Goal: Task Accomplishment & Management: Manage account settings

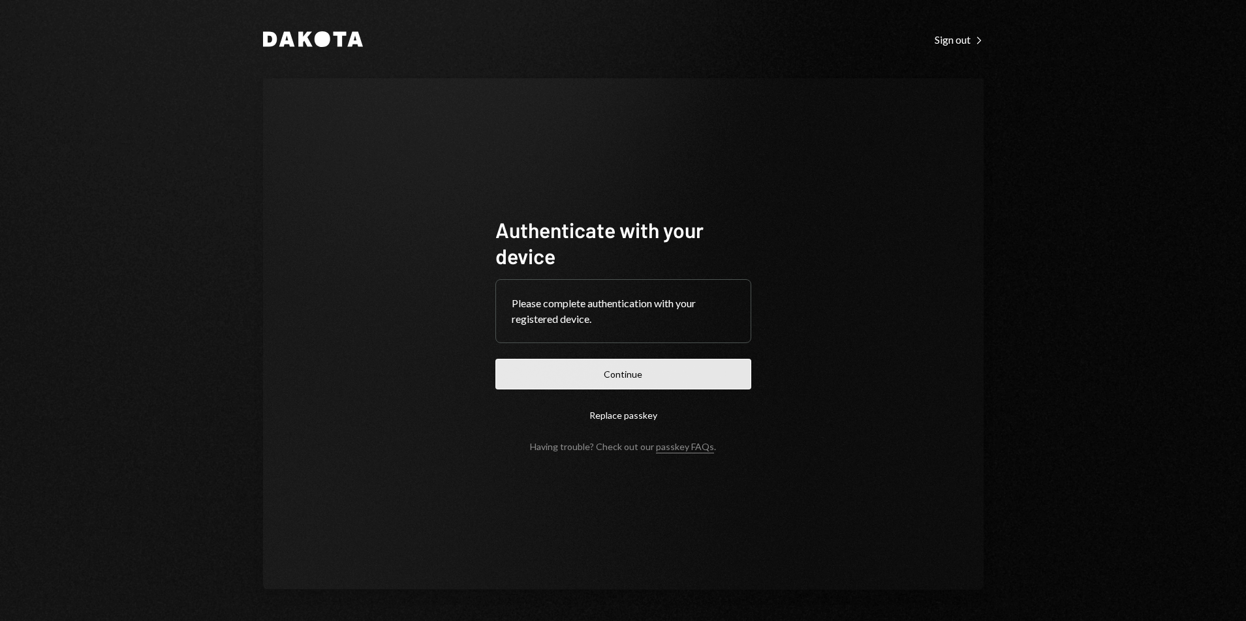
click at [600, 383] on button "Continue" at bounding box center [623, 374] width 256 height 31
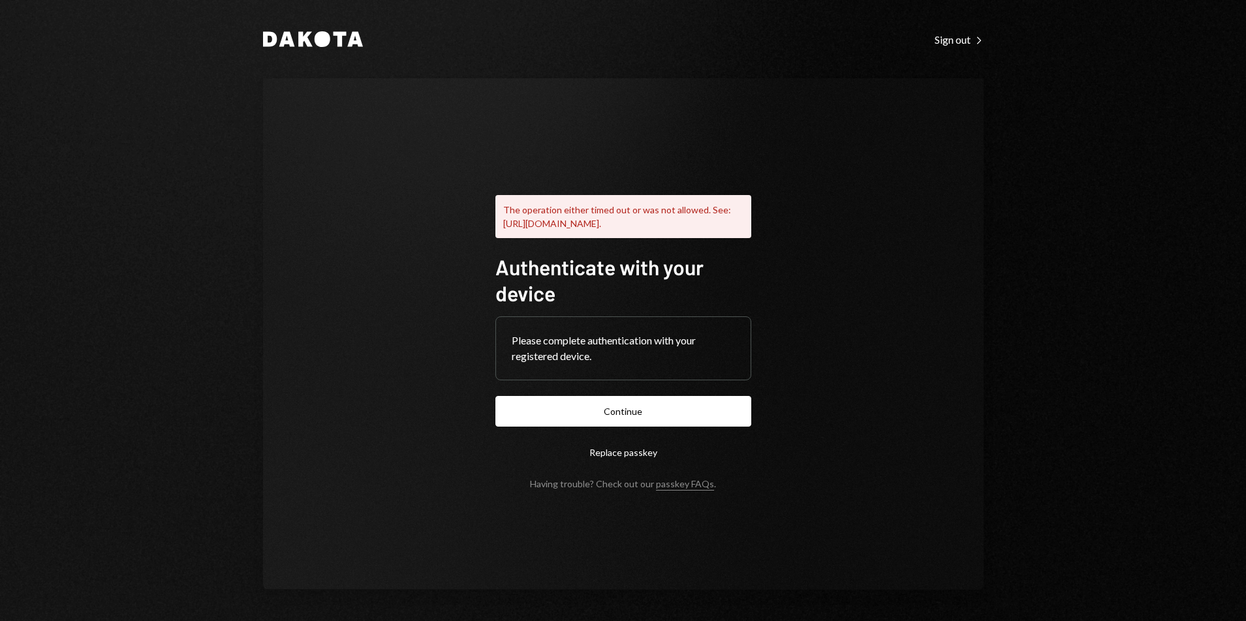
click at [641, 456] on button "Replace passkey" at bounding box center [623, 452] width 256 height 31
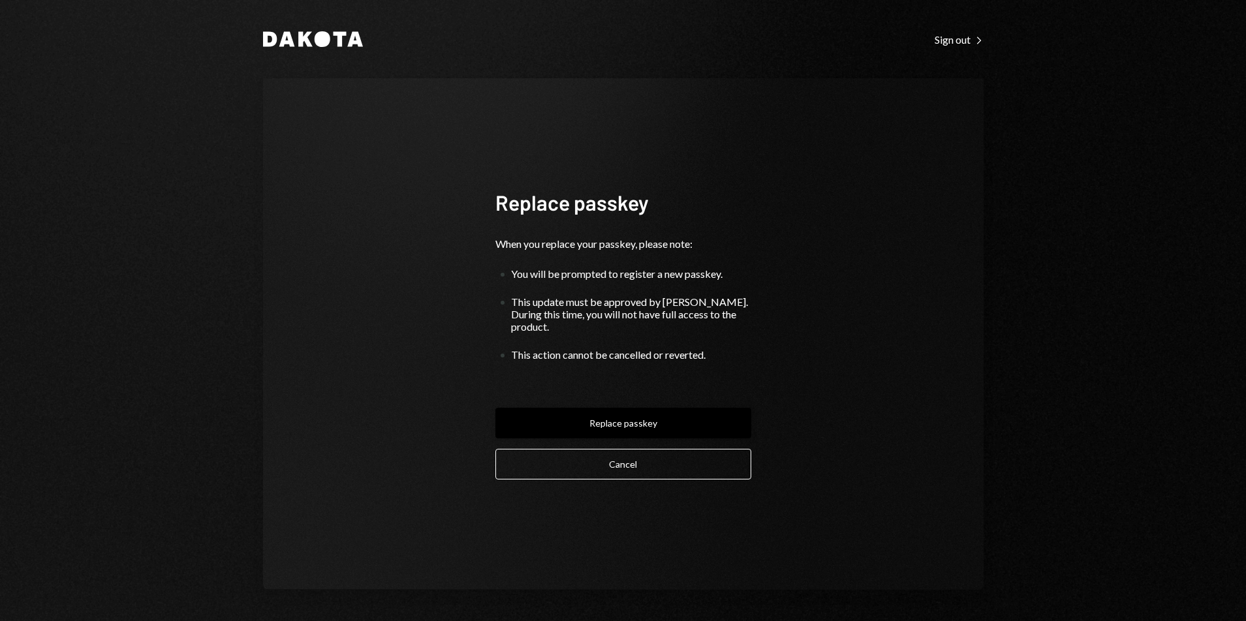
click at [604, 412] on button "Replace passkey" at bounding box center [623, 423] width 256 height 31
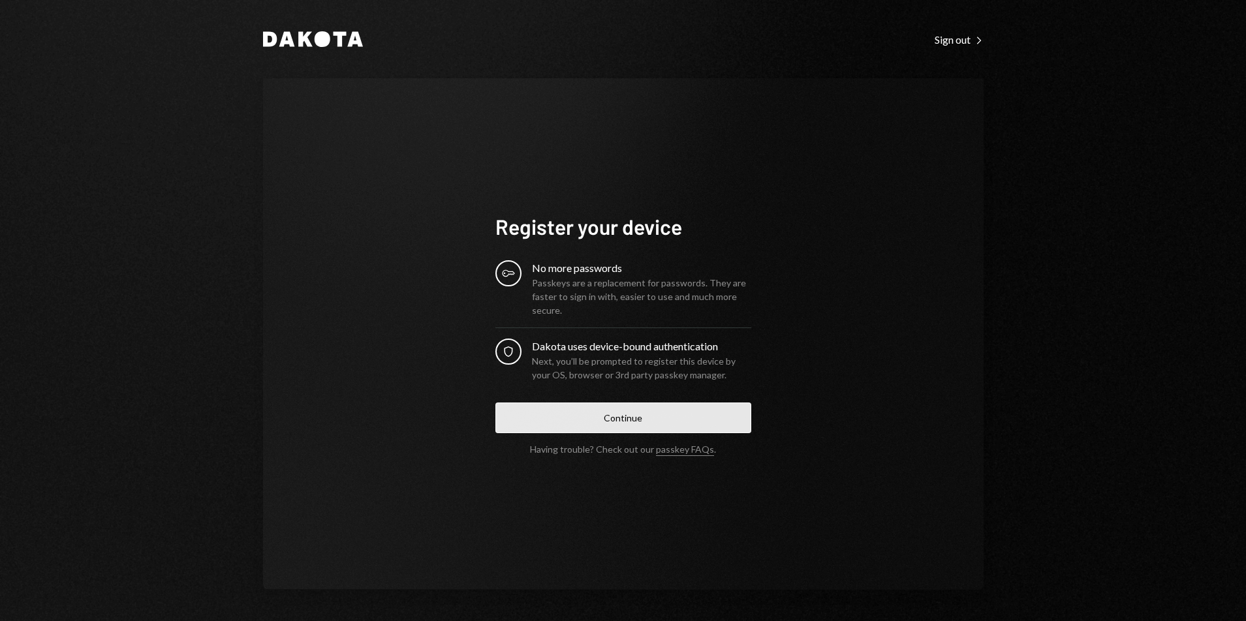
click at [658, 420] on button "Continue" at bounding box center [623, 418] width 256 height 31
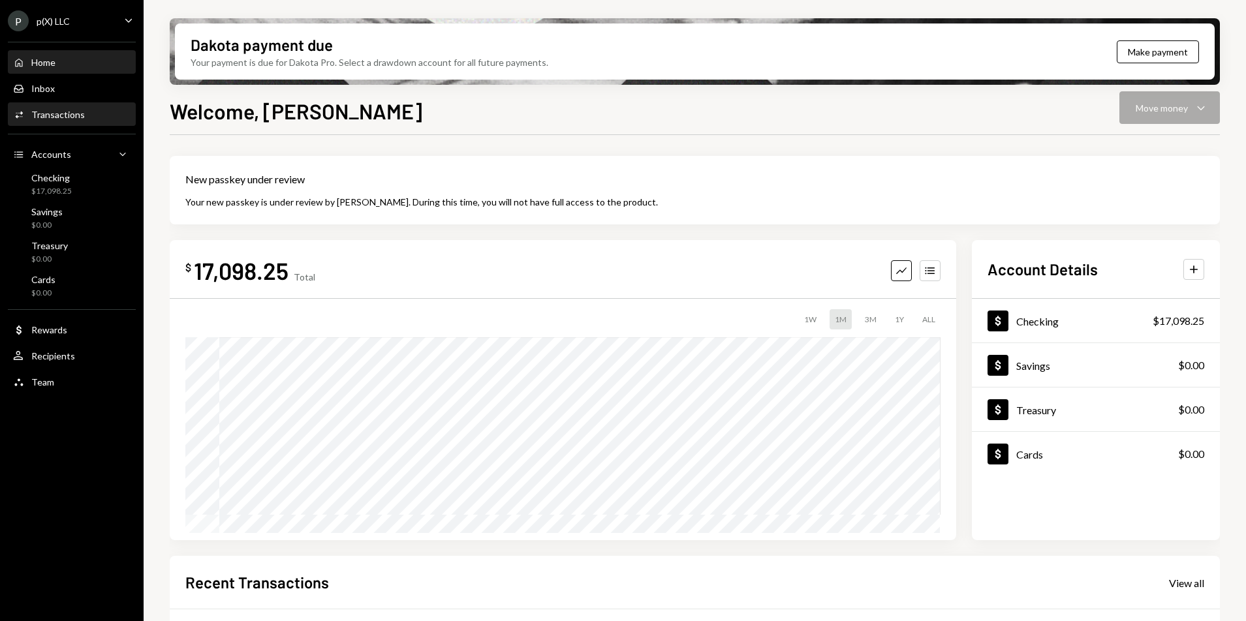
click at [82, 121] on div "Activities Transactions" at bounding box center [71, 115] width 117 height 22
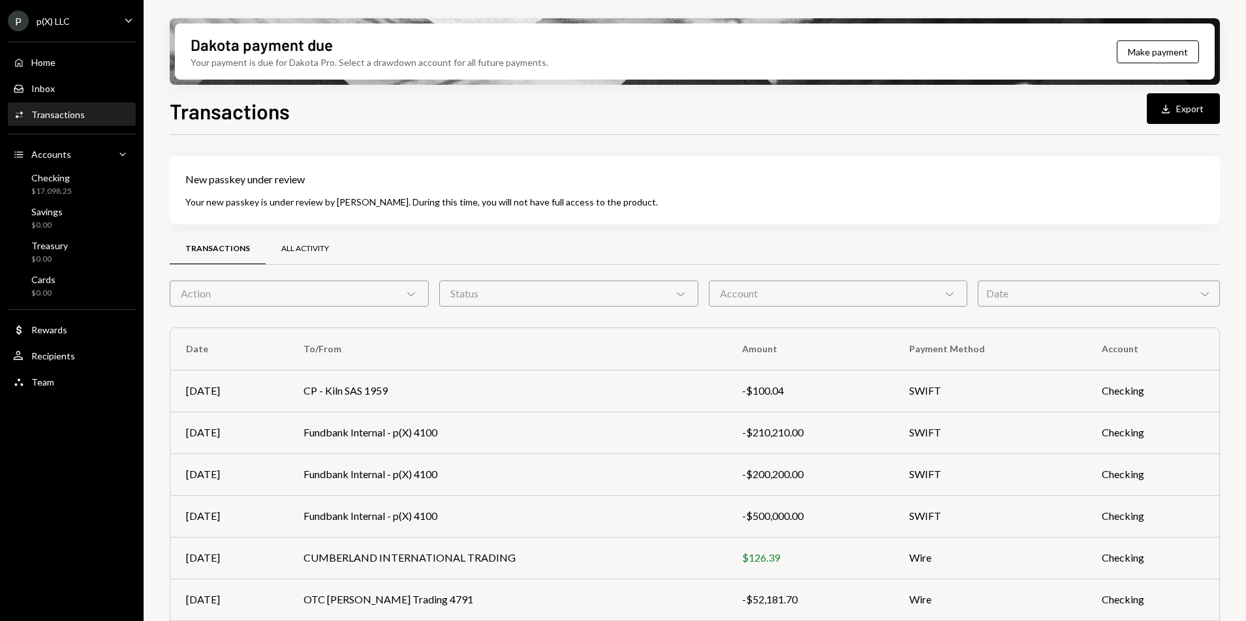
click at [322, 246] on div "All Activity" at bounding box center [305, 248] width 48 height 11
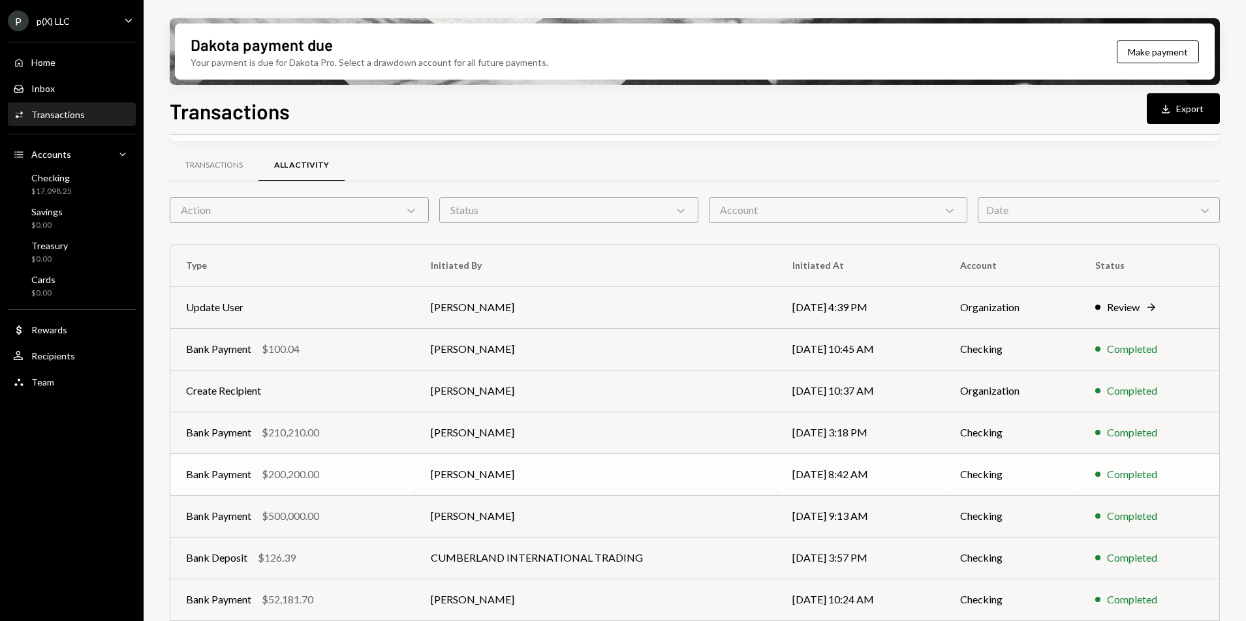
scroll to position [206, 0]
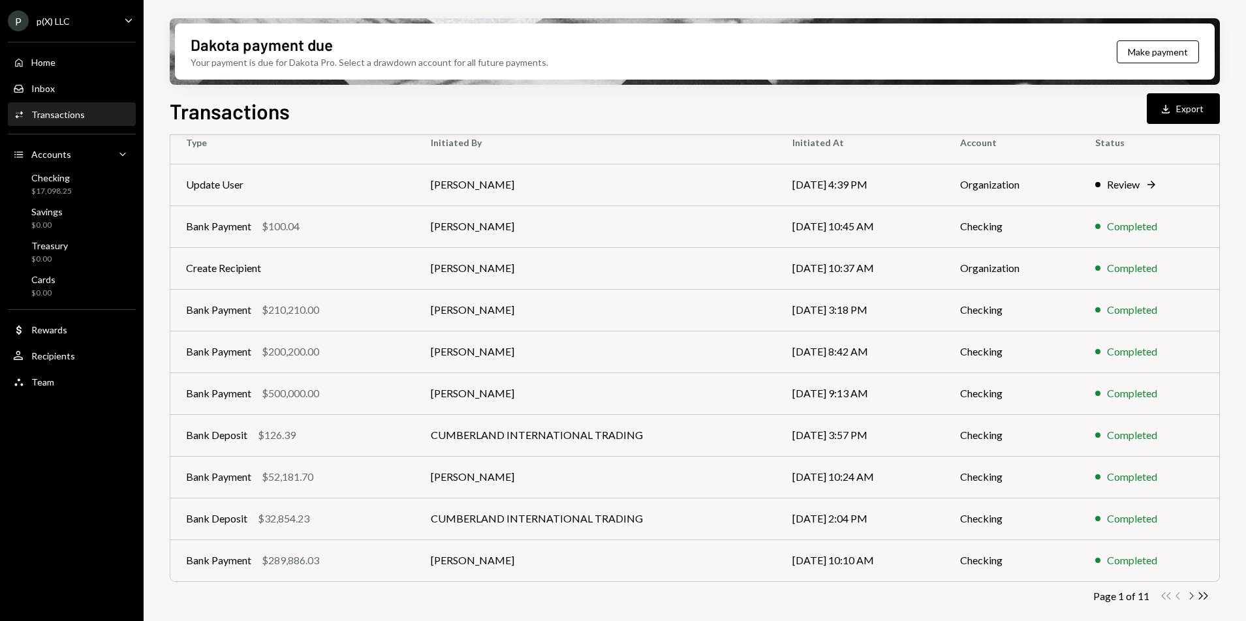
click at [1187, 596] on icon "Chevron Right" at bounding box center [1190, 596] width 12 height 12
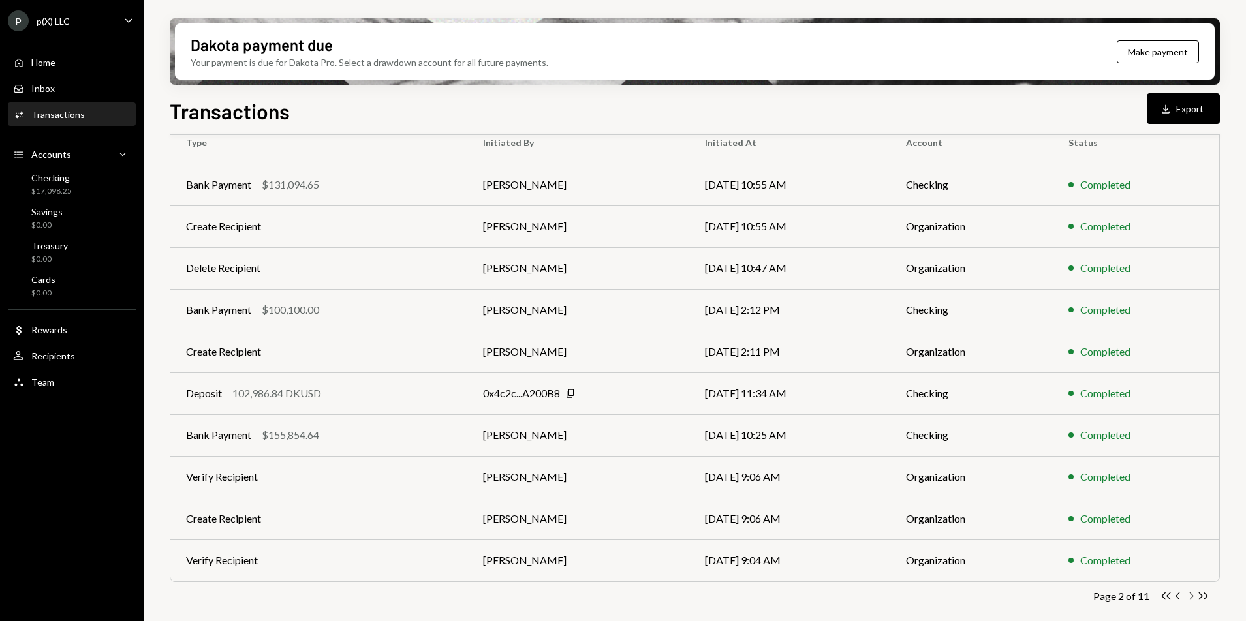
click at [1190, 596] on icon "Chevron Right" at bounding box center [1190, 596] width 12 height 12
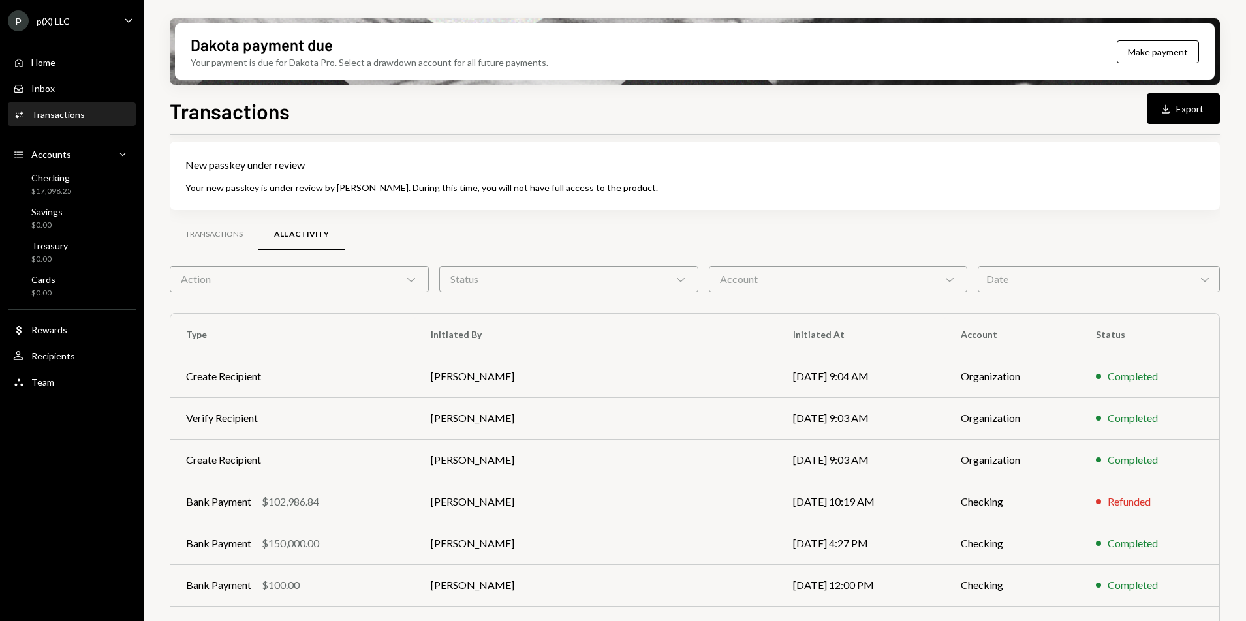
scroll to position [22, 0]
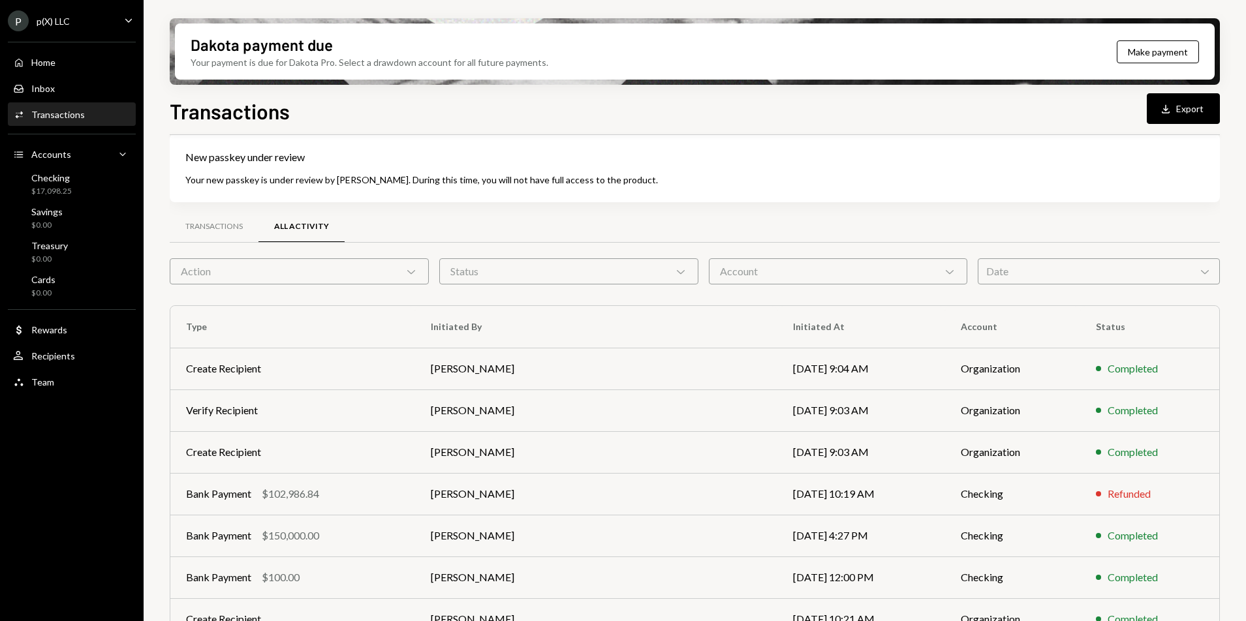
click at [418, 273] on div "Action Chevron Down" at bounding box center [299, 271] width 259 height 26
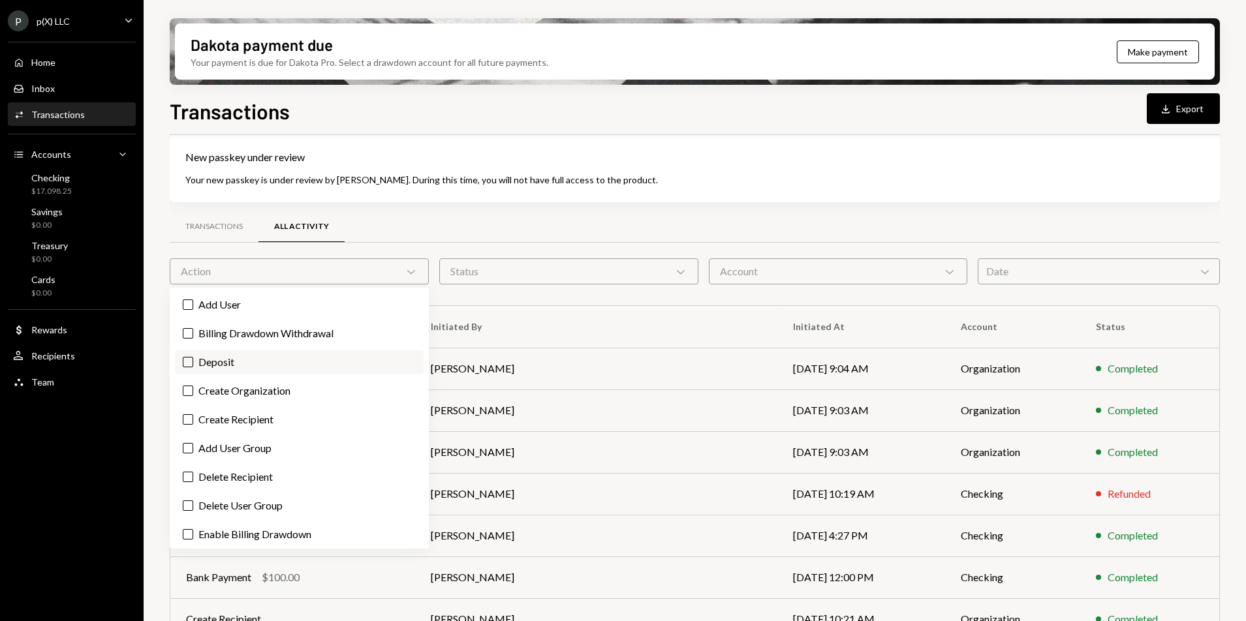
click at [200, 363] on label "Deposit" at bounding box center [299, 361] width 249 height 23
click at [193, 363] on button "Deposit" at bounding box center [188, 362] width 10 height 10
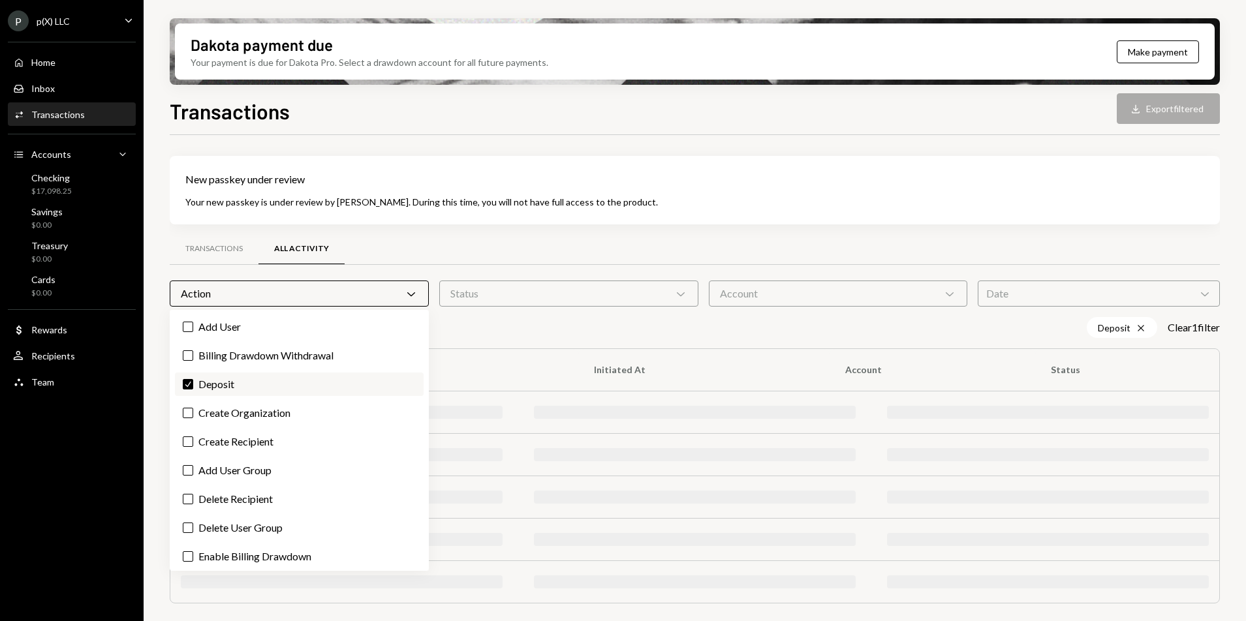
scroll to position [0, 0]
click at [192, 358] on button "Billing Drawdown Withdrawal" at bounding box center [188, 355] width 10 height 10
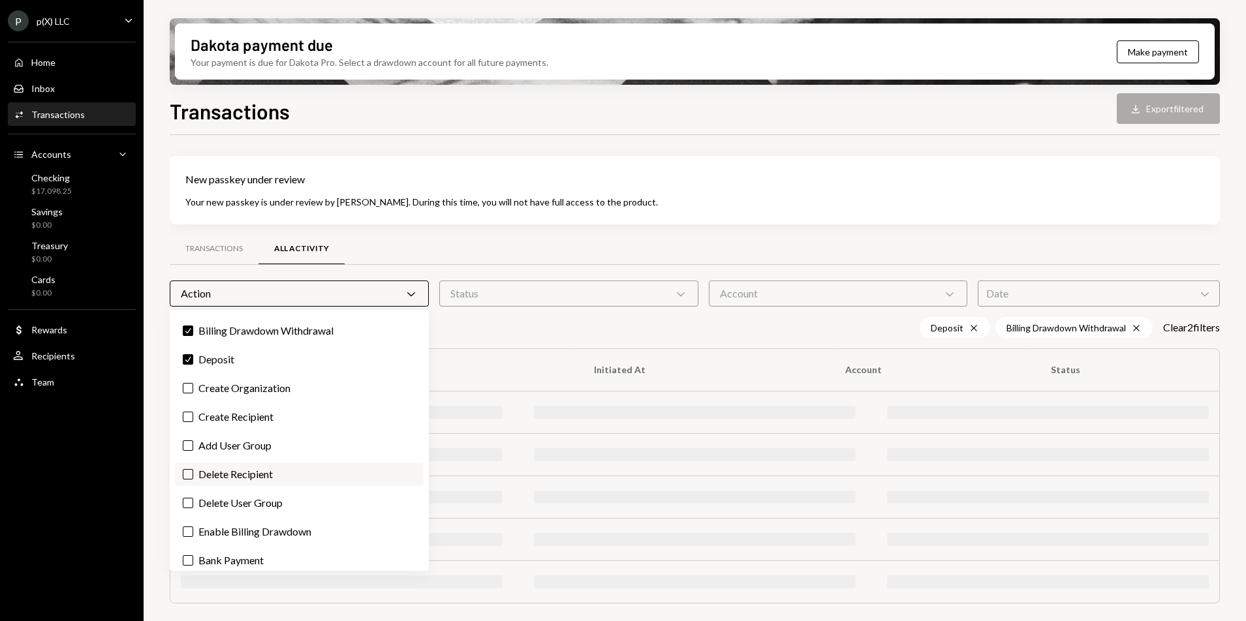
scroll to position [50, 0]
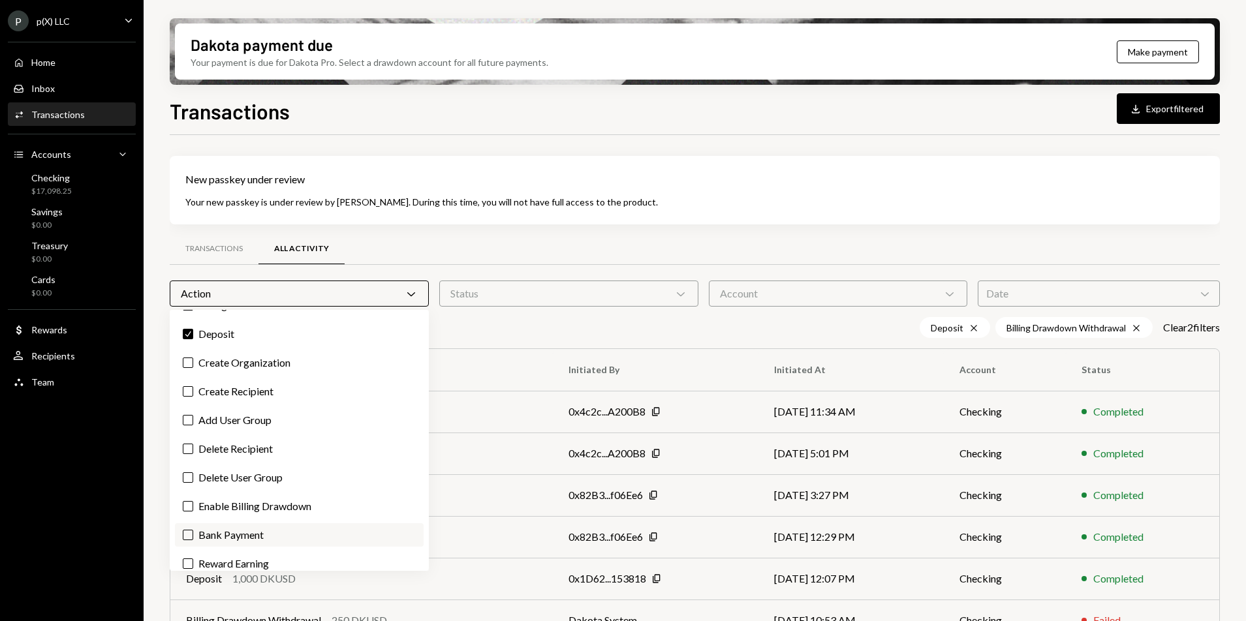
click at [217, 539] on label "Bank Payment" at bounding box center [299, 534] width 249 height 23
click at [193, 539] on button "Bank Payment" at bounding box center [188, 535] width 10 height 10
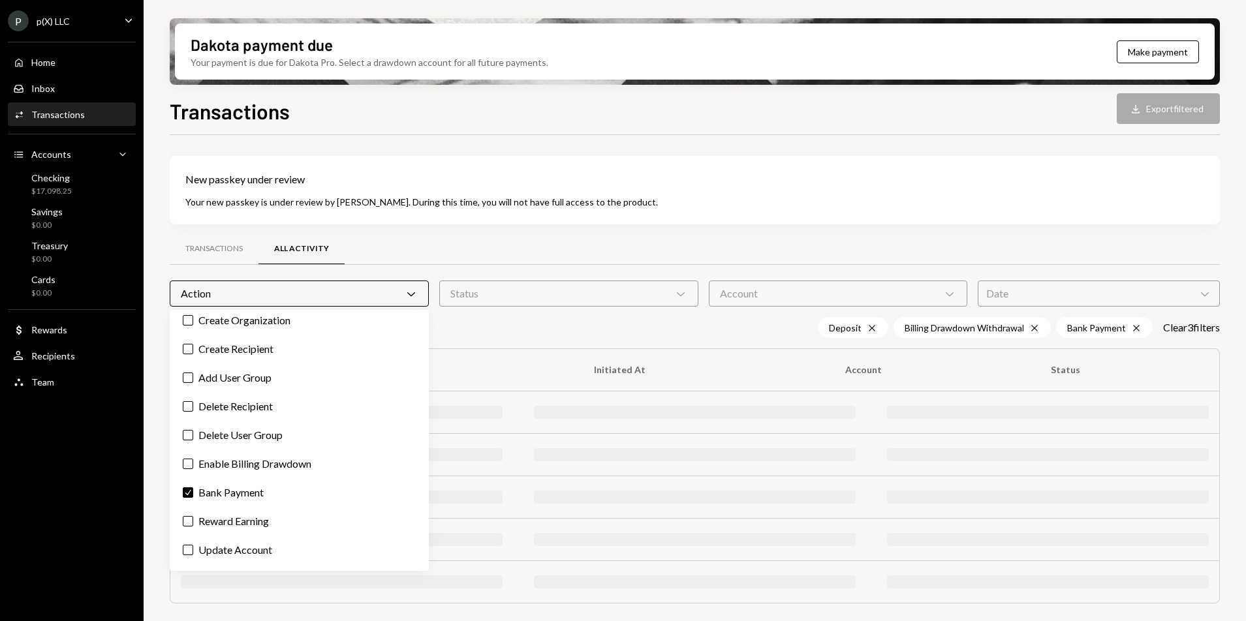
scroll to position [183, 0]
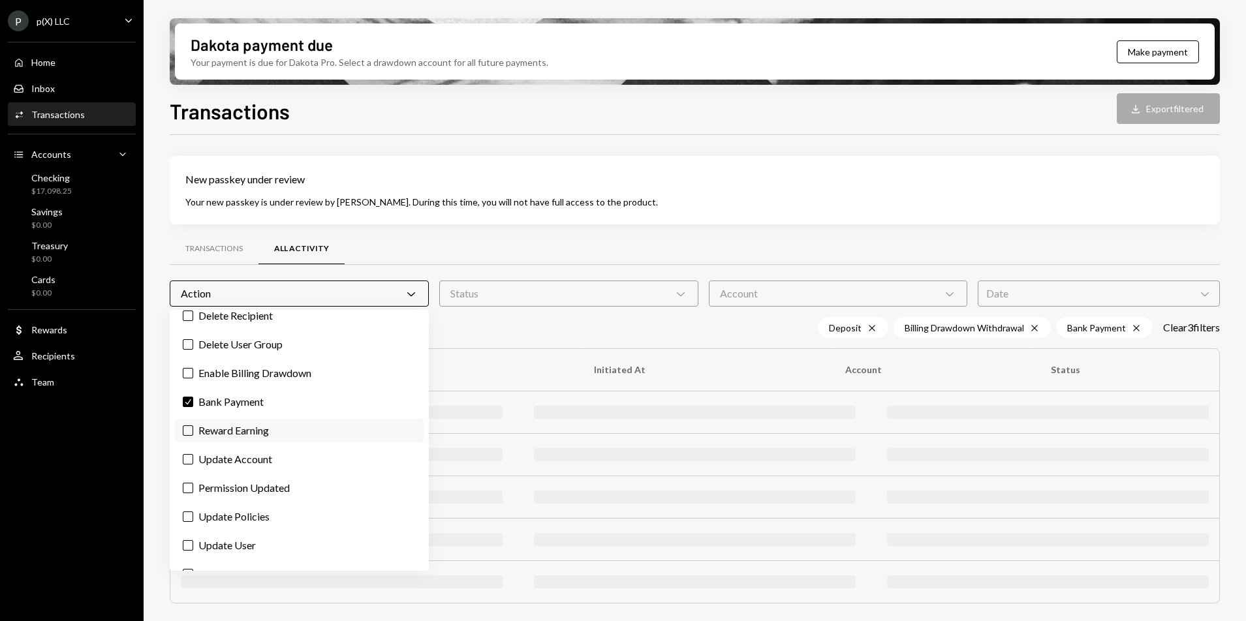
click at [241, 438] on label "Reward Earning" at bounding box center [299, 430] width 249 height 23
click at [193, 436] on button "Reward Earning" at bounding box center [188, 430] width 10 height 10
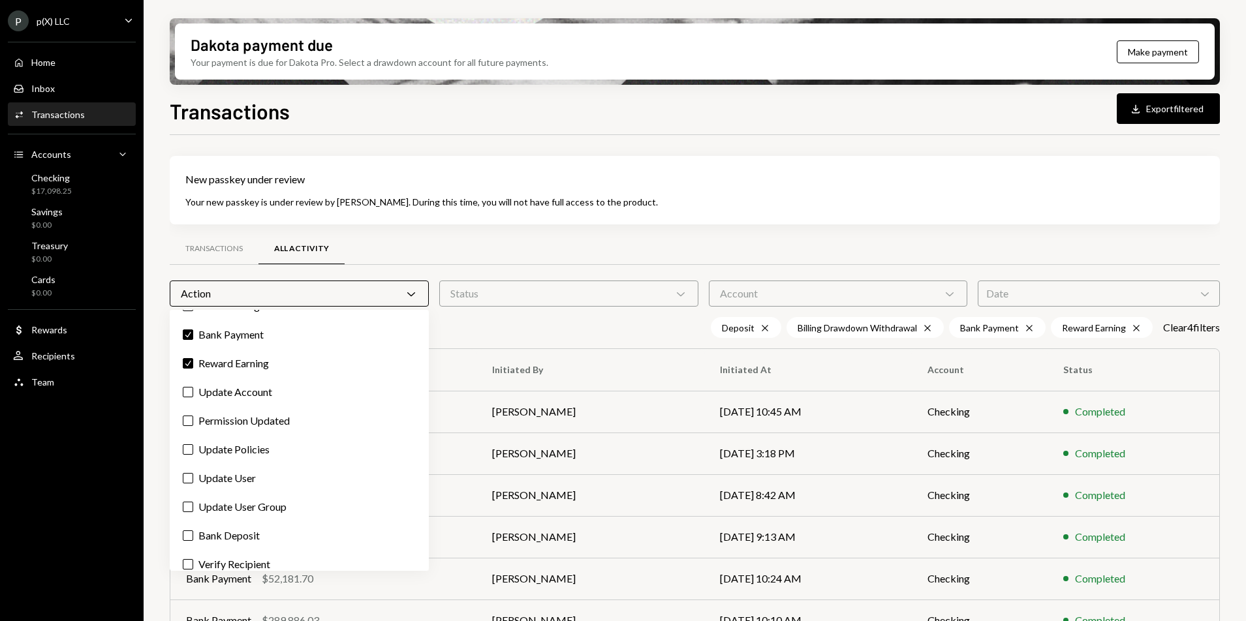
scroll to position [261, 0]
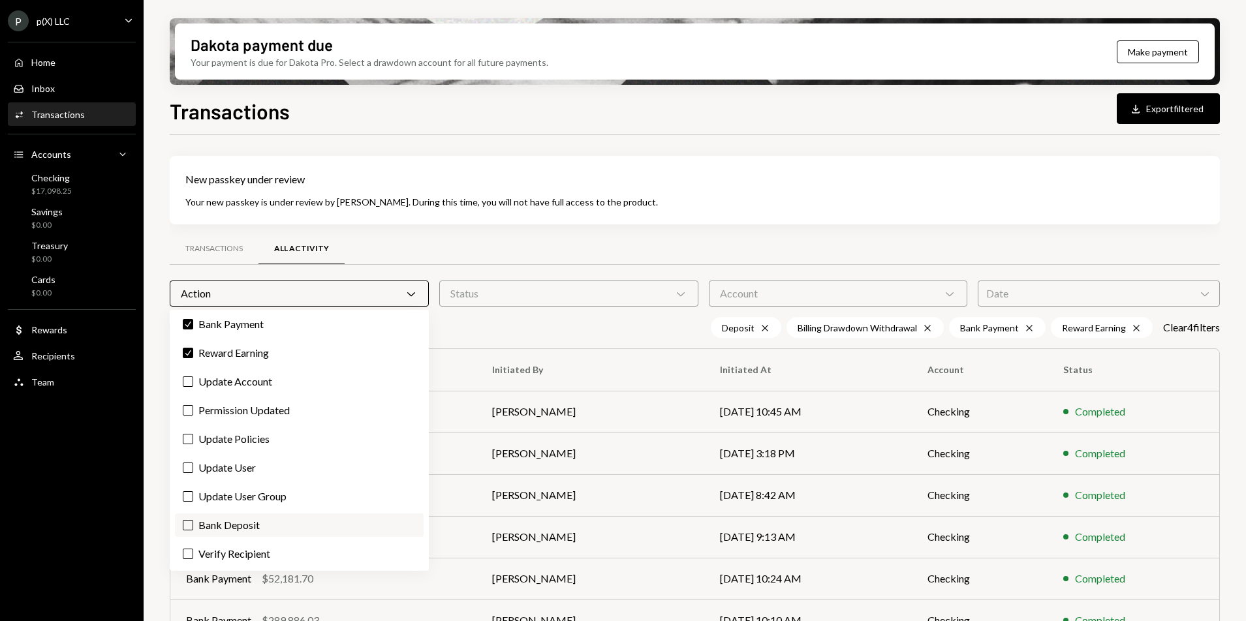
click at [249, 529] on label "Bank Deposit" at bounding box center [299, 525] width 249 height 23
click at [193, 529] on button "Bank Deposit" at bounding box center [188, 525] width 10 height 10
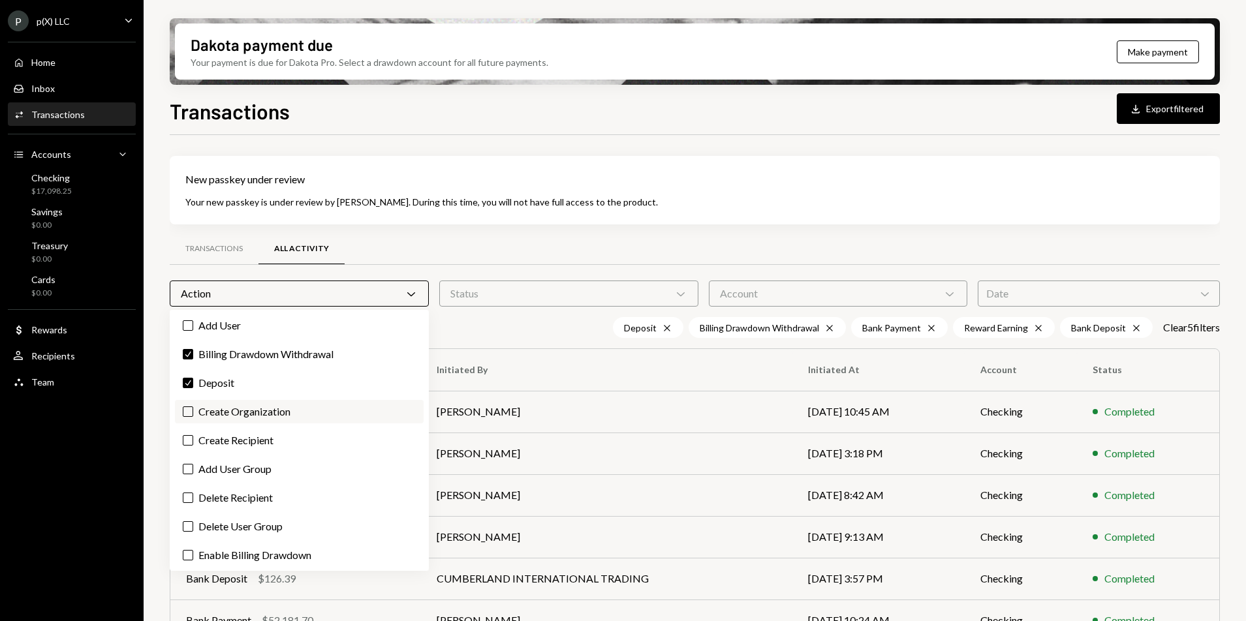
scroll to position [0, 0]
click at [541, 336] on div "Deposit Cross Billing Drawdown Withdrawal Cross Bank Payment Cross Reward Earni…" at bounding box center [695, 327] width 1050 height 21
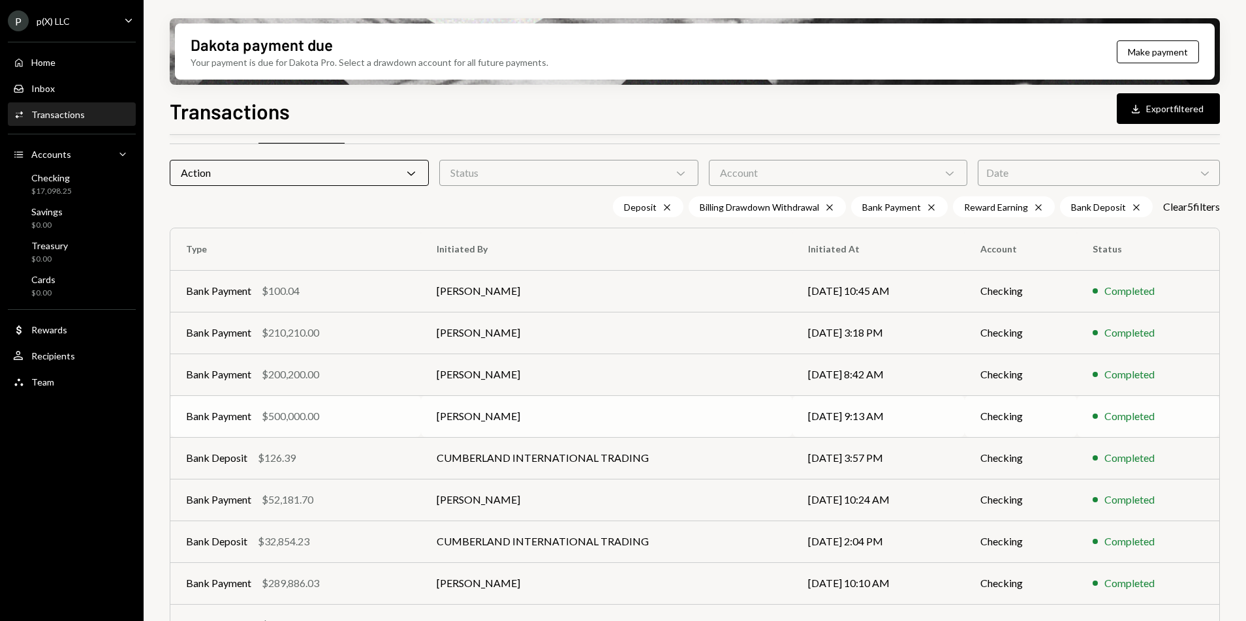
scroll to position [227, 0]
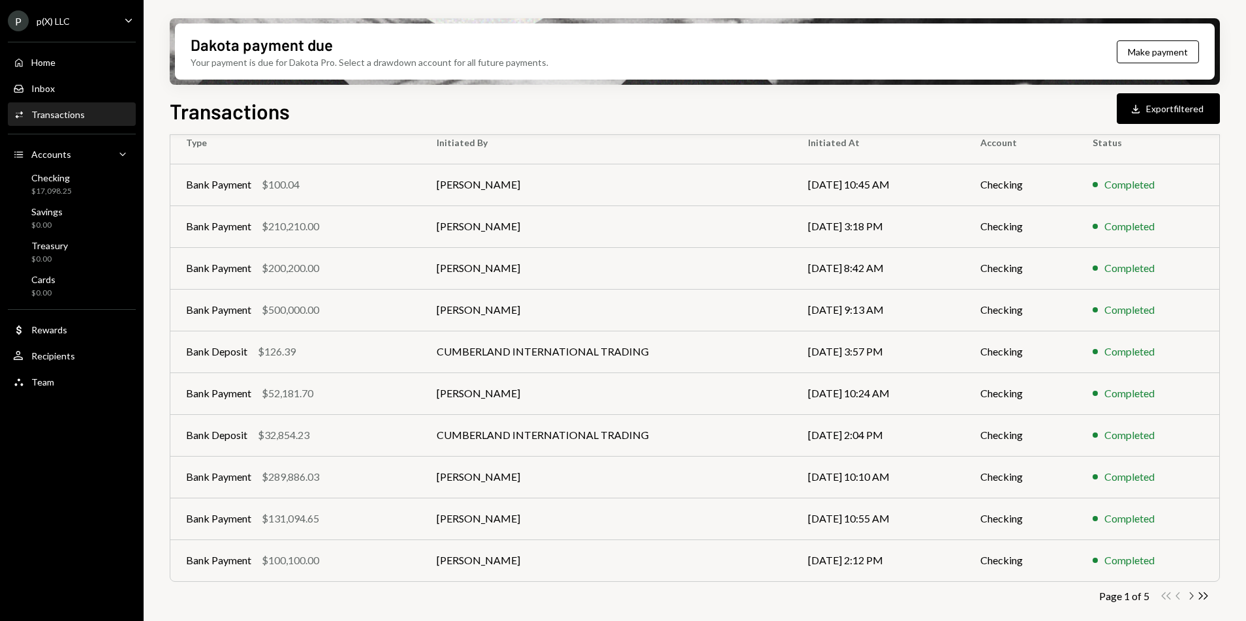
click at [1190, 596] on icon "Chevron Right" at bounding box center [1190, 596] width 12 height 12
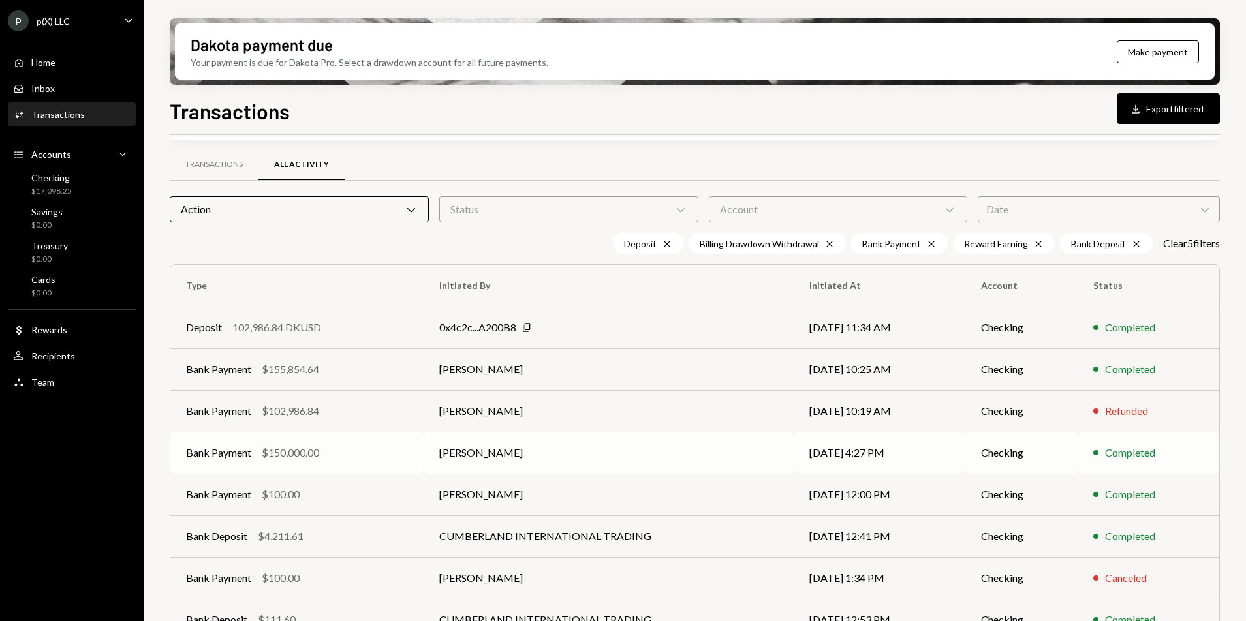
scroll to position [110, 0]
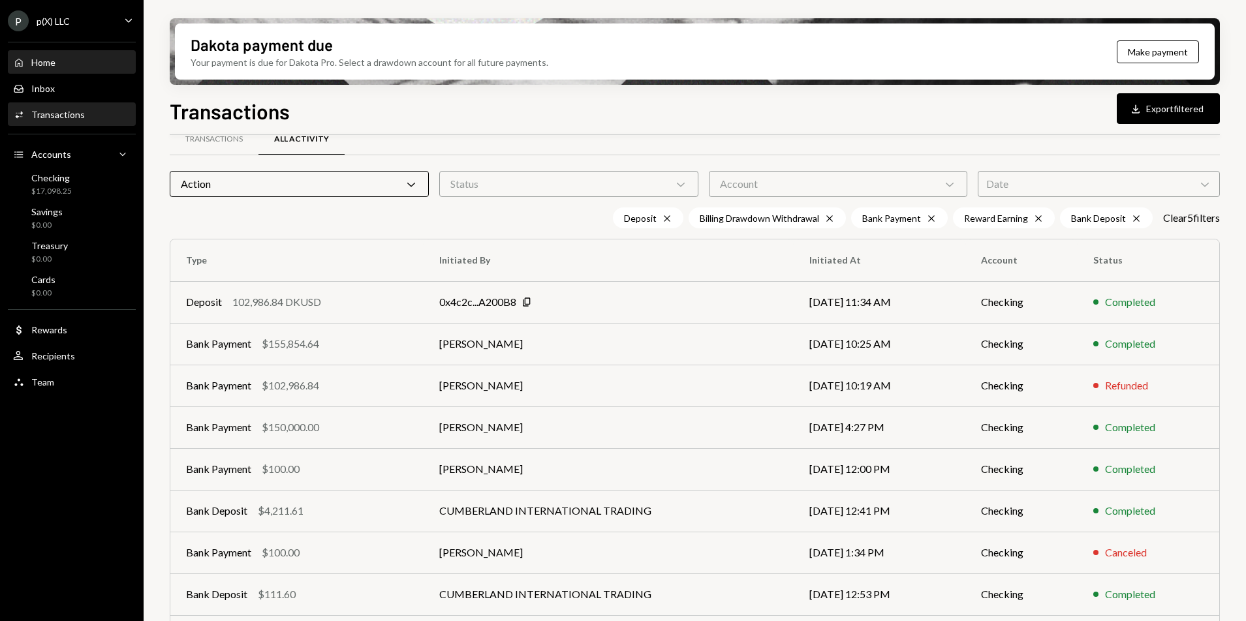
click at [48, 57] on div "Home" at bounding box center [43, 62] width 24 height 11
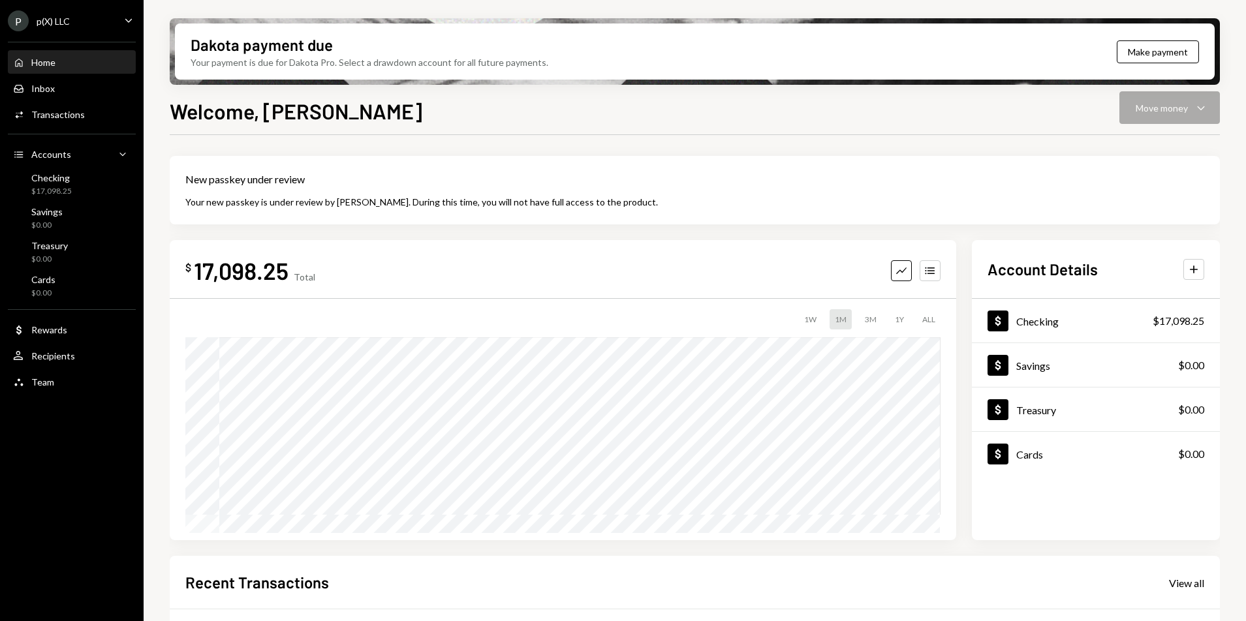
click at [876, 320] on div "3M" at bounding box center [870, 319] width 22 height 20
click at [1200, 319] on div "$17,098.25" at bounding box center [1178, 321] width 52 height 16
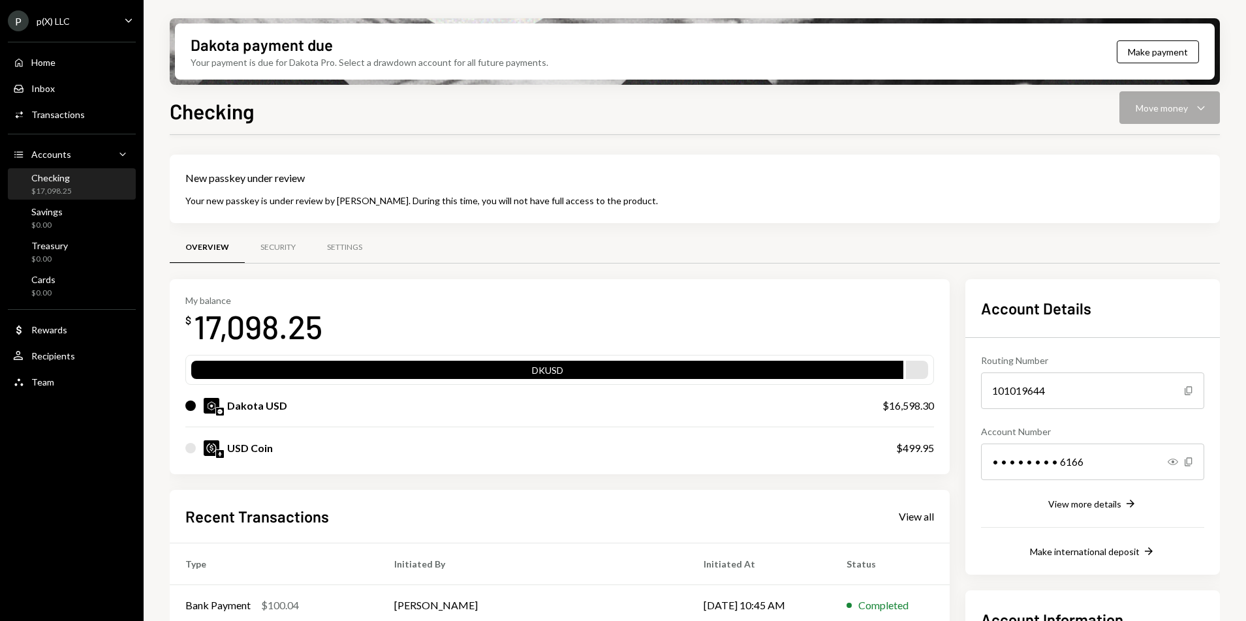
scroll to position [185, 0]
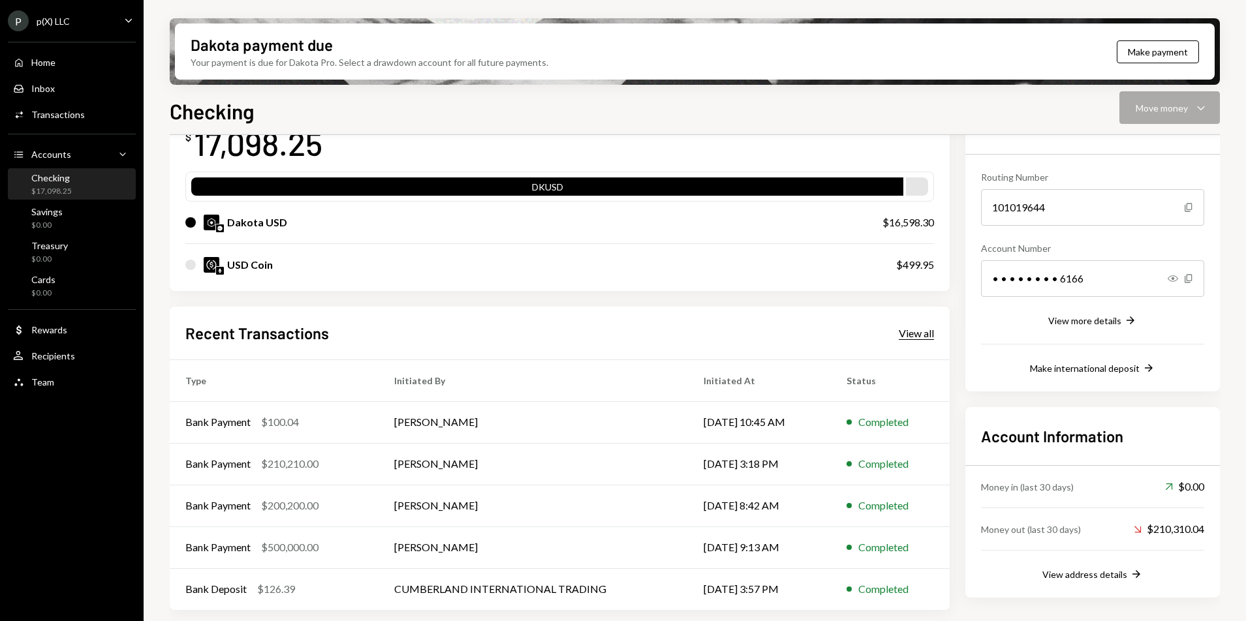
click at [914, 331] on div "View all" at bounding box center [916, 333] width 35 height 13
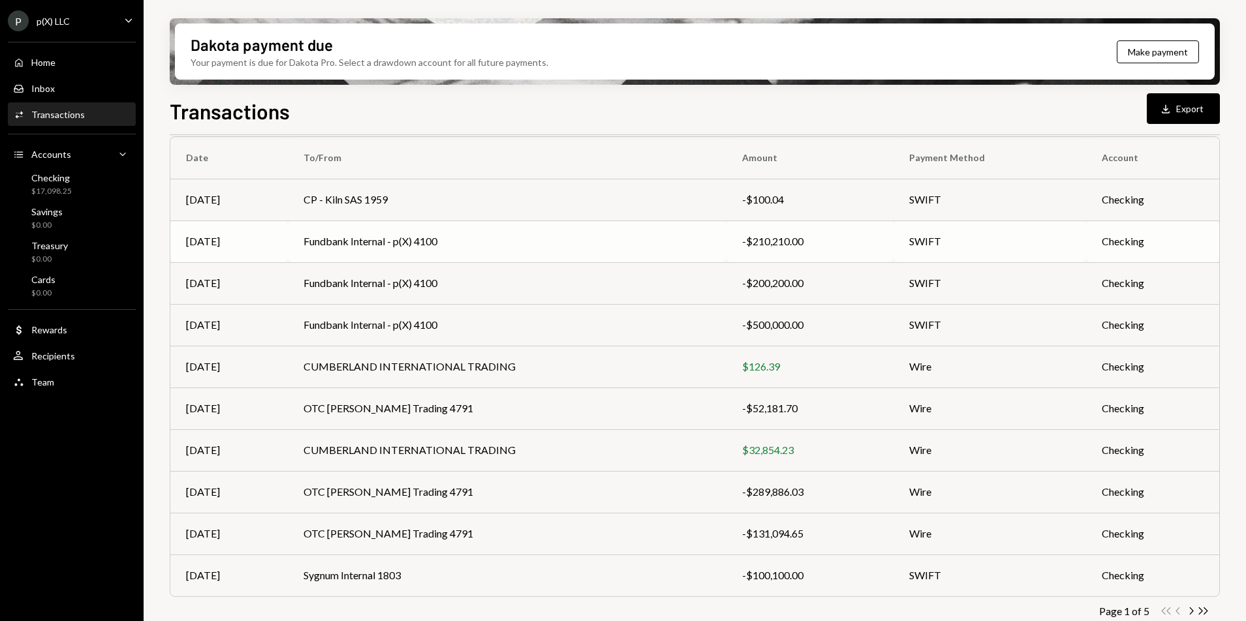
scroll to position [206, 0]
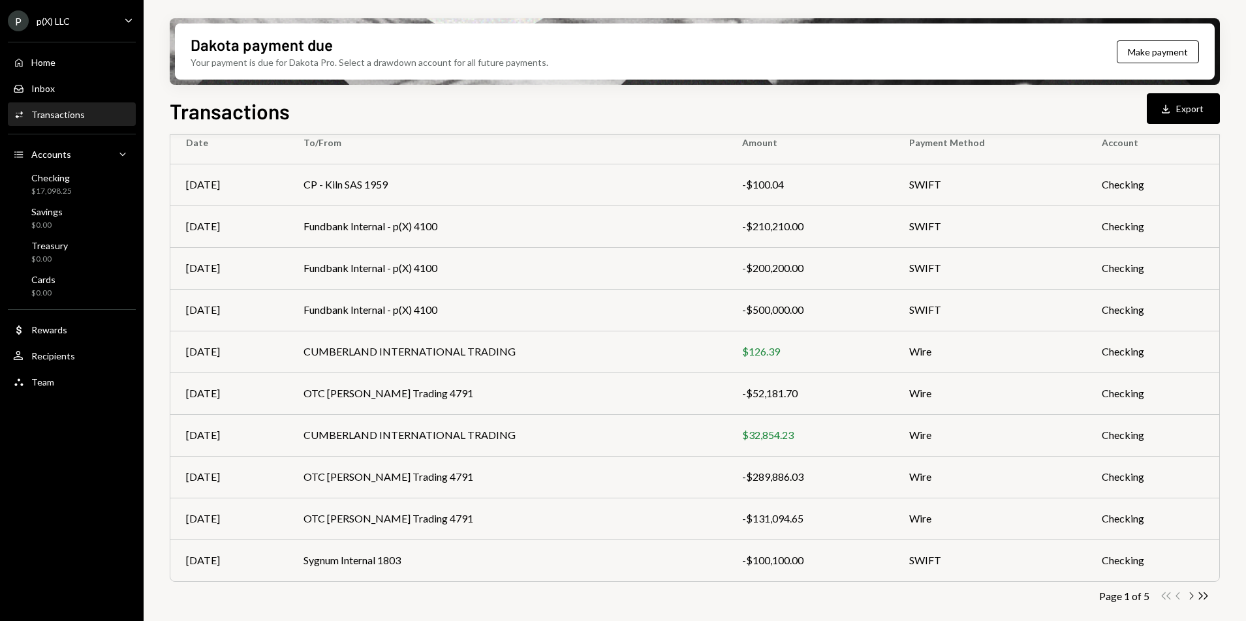
click at [1192, 598] on icon "button" at bounding box center [1192, 596] width 4 height 7
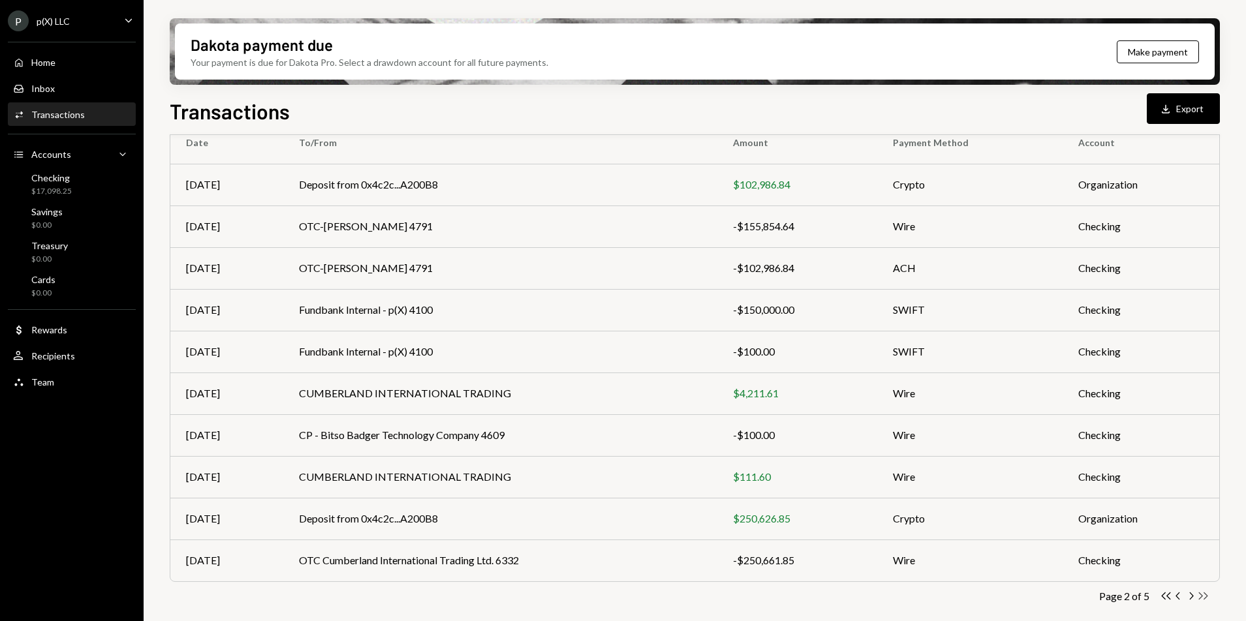
click at [1203, 594] on icon "Double Arrow Right" at bounding box center [1203, 596] width 12 height 12
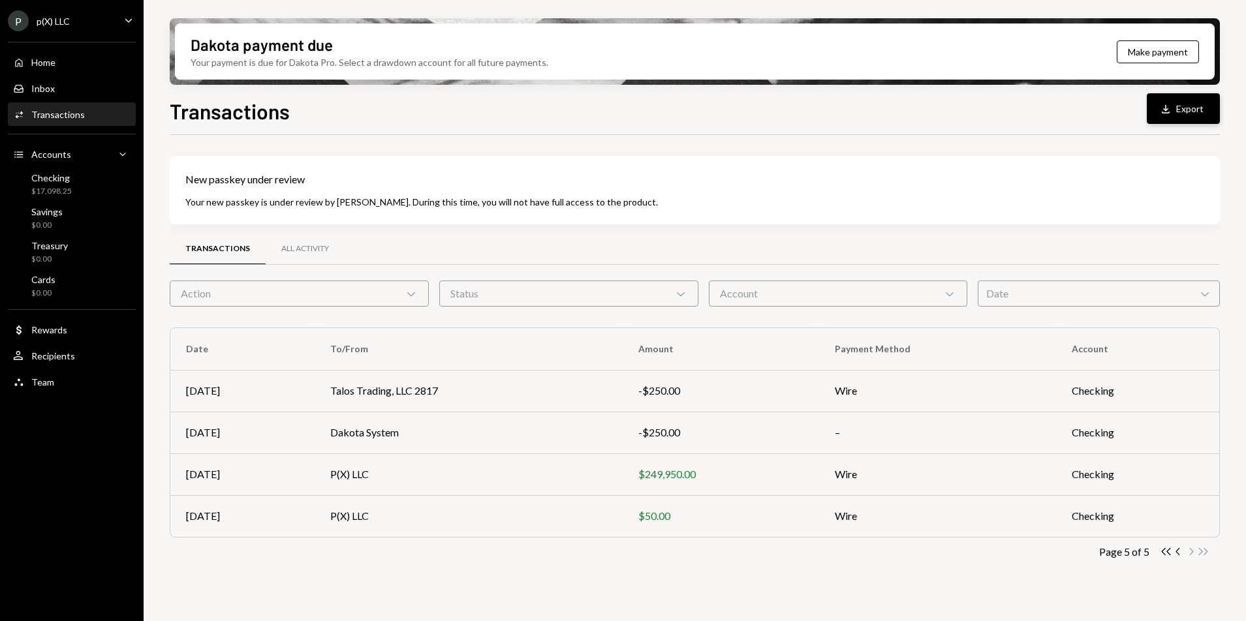
click at [1177, 110] on button "Download Export" at bounding box center [1183, 108] width 73 height 31
